Goal: Information Seeking & Learning: Learn about a topic

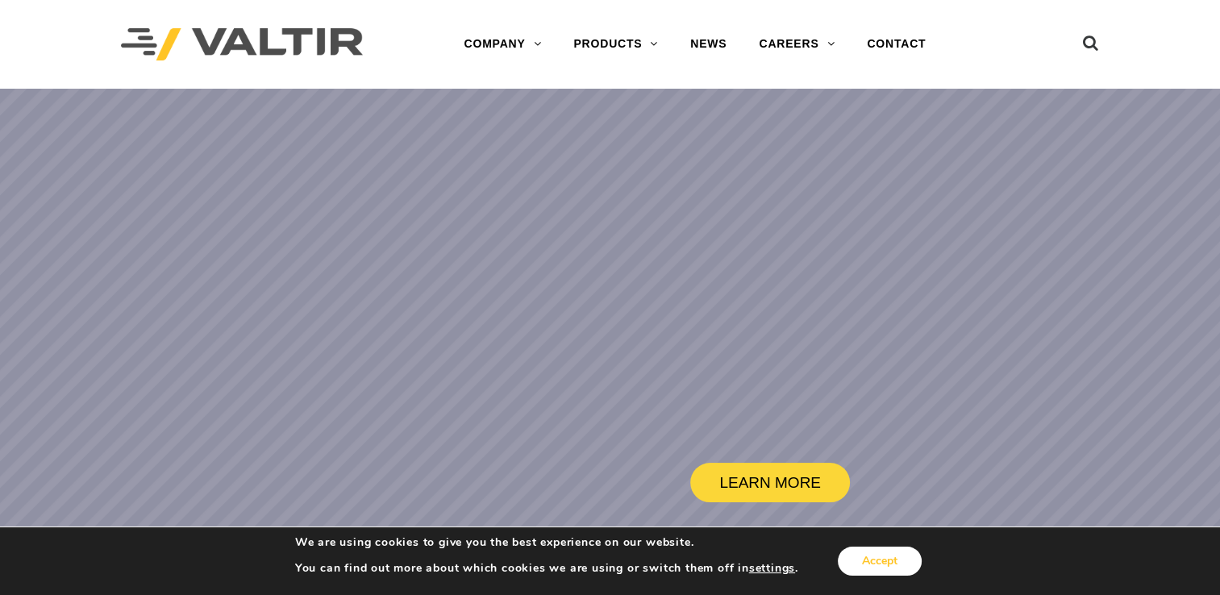
click at [887, 561] on button "Accept" at bounding box center [880, 561] width 84 height 29
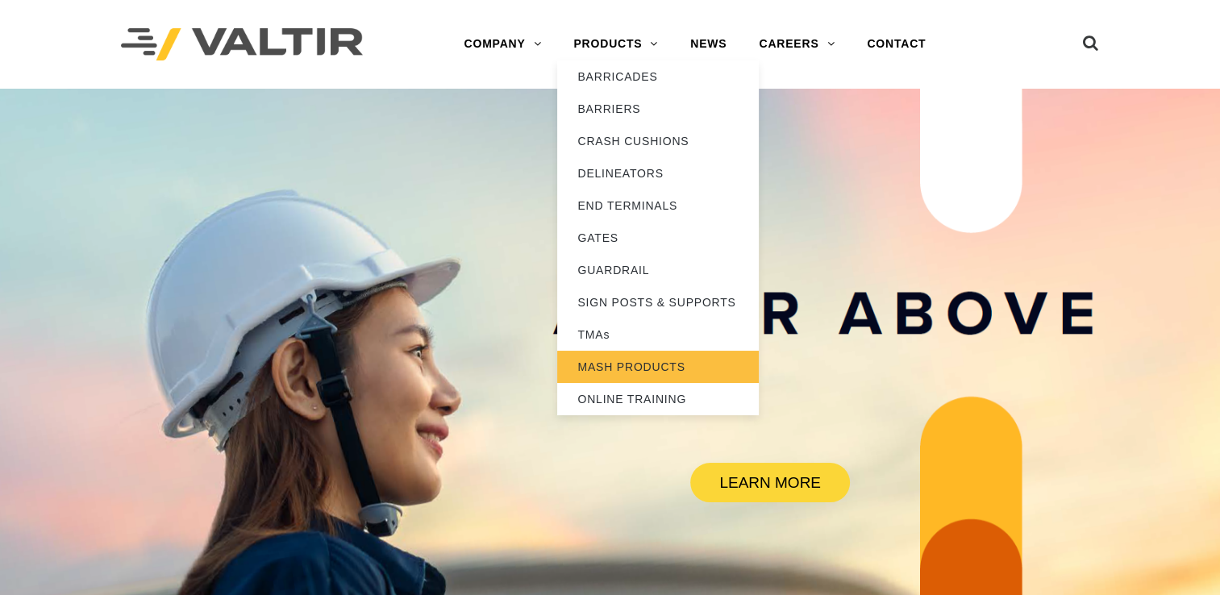
click at [610, 362] on link "MASH PRODUCTS" at bounding box center [658, 367] width 202 height 32
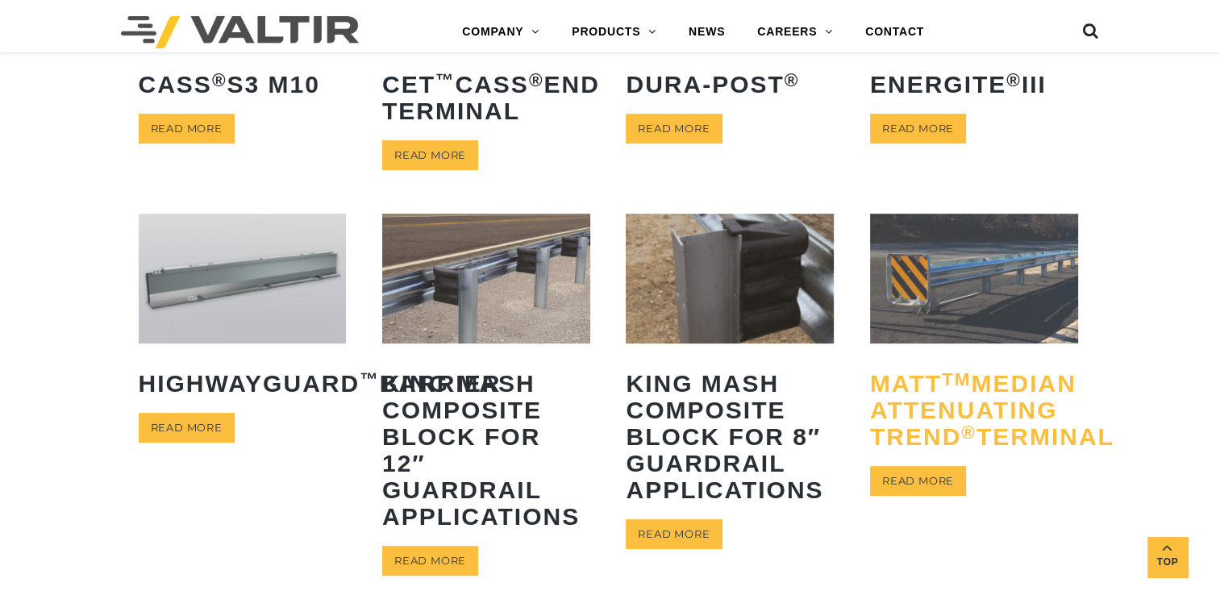
scroll to position [645, 0]
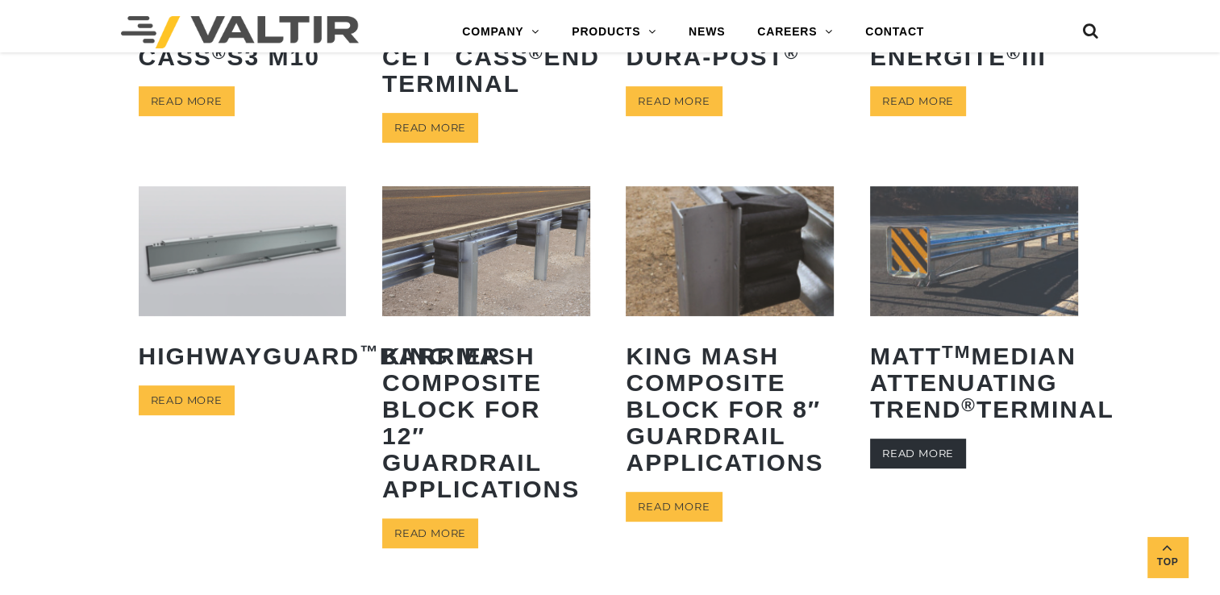
click at [930, 469] on link "Read more" at bounding box center [918, 454] width 96 height 30
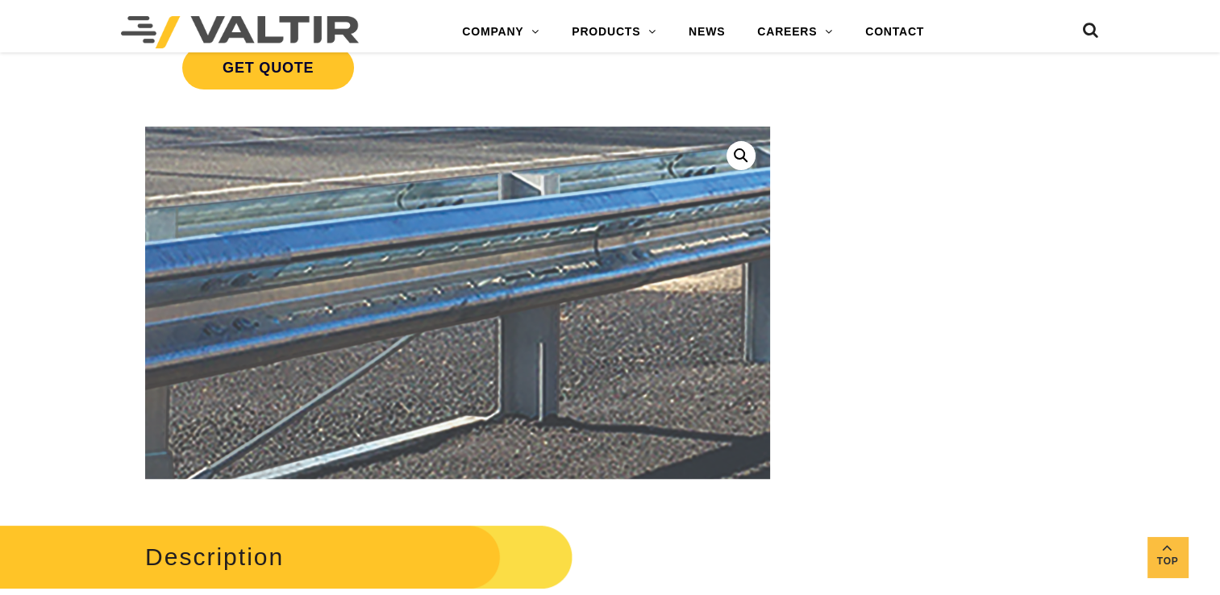
scroll to position [403, 0]
